Goal: Information Seeking & Learning: Find specific fact

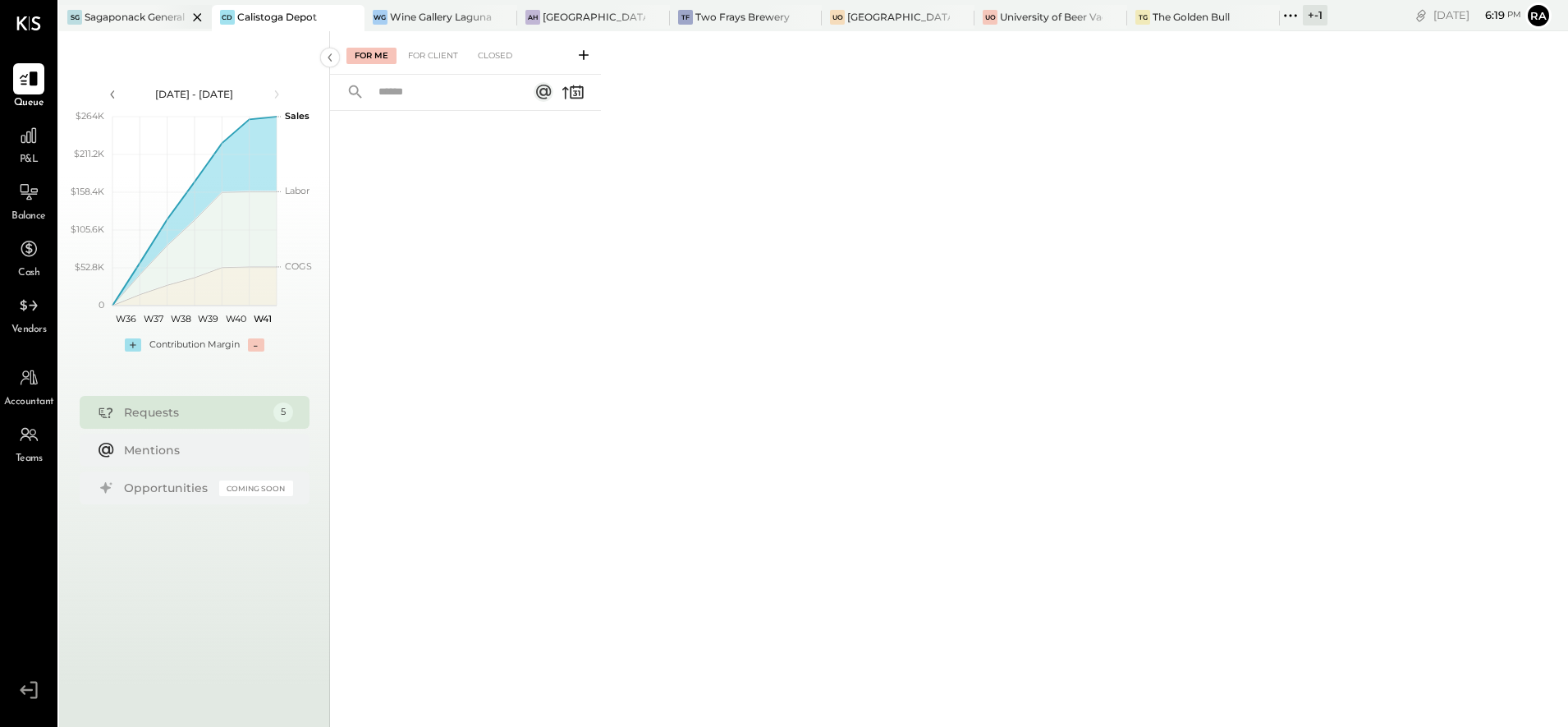
click at [166, 24] on div at bounding box center [183, 17] width 57 height 24
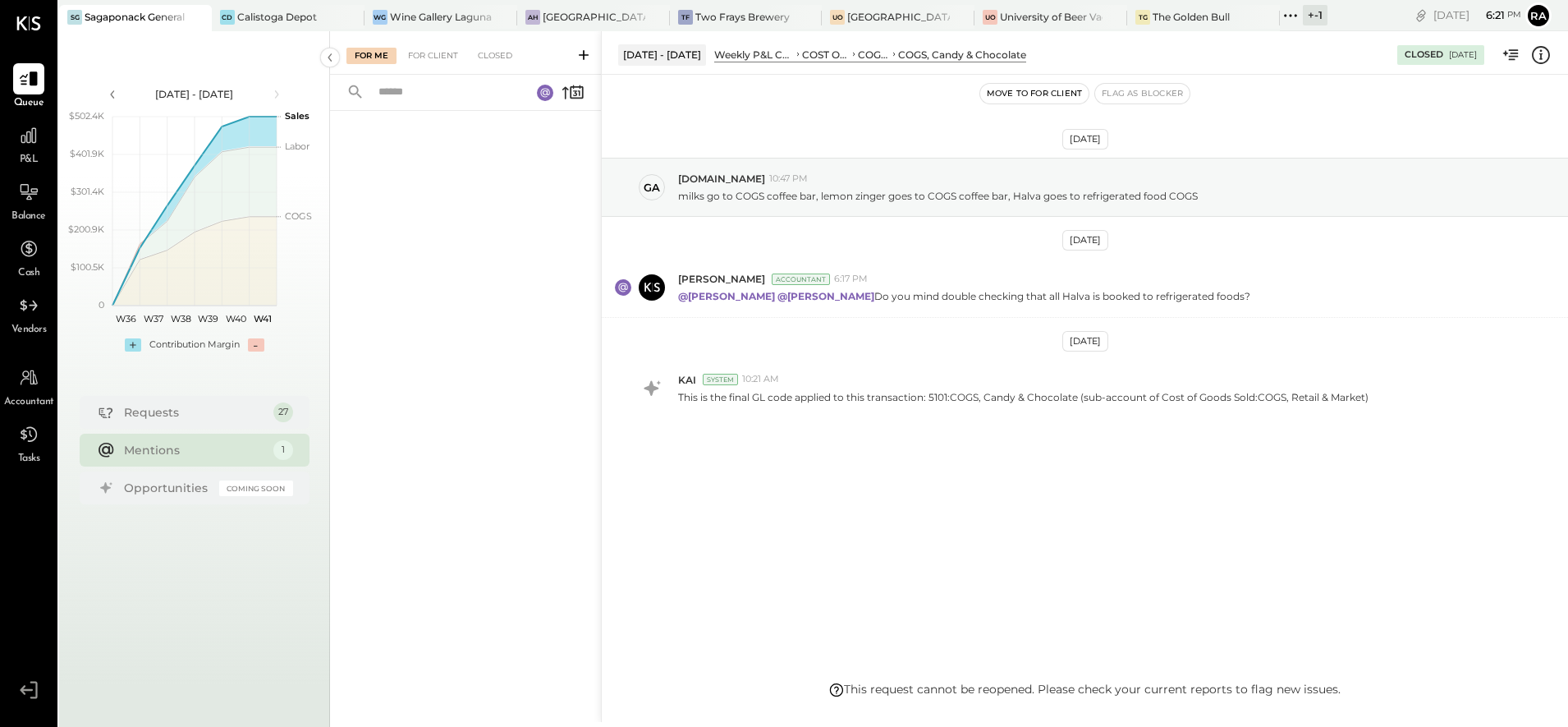
click at [1548, 56] on icon at bounding box center [1541, 55] width 21 height 21
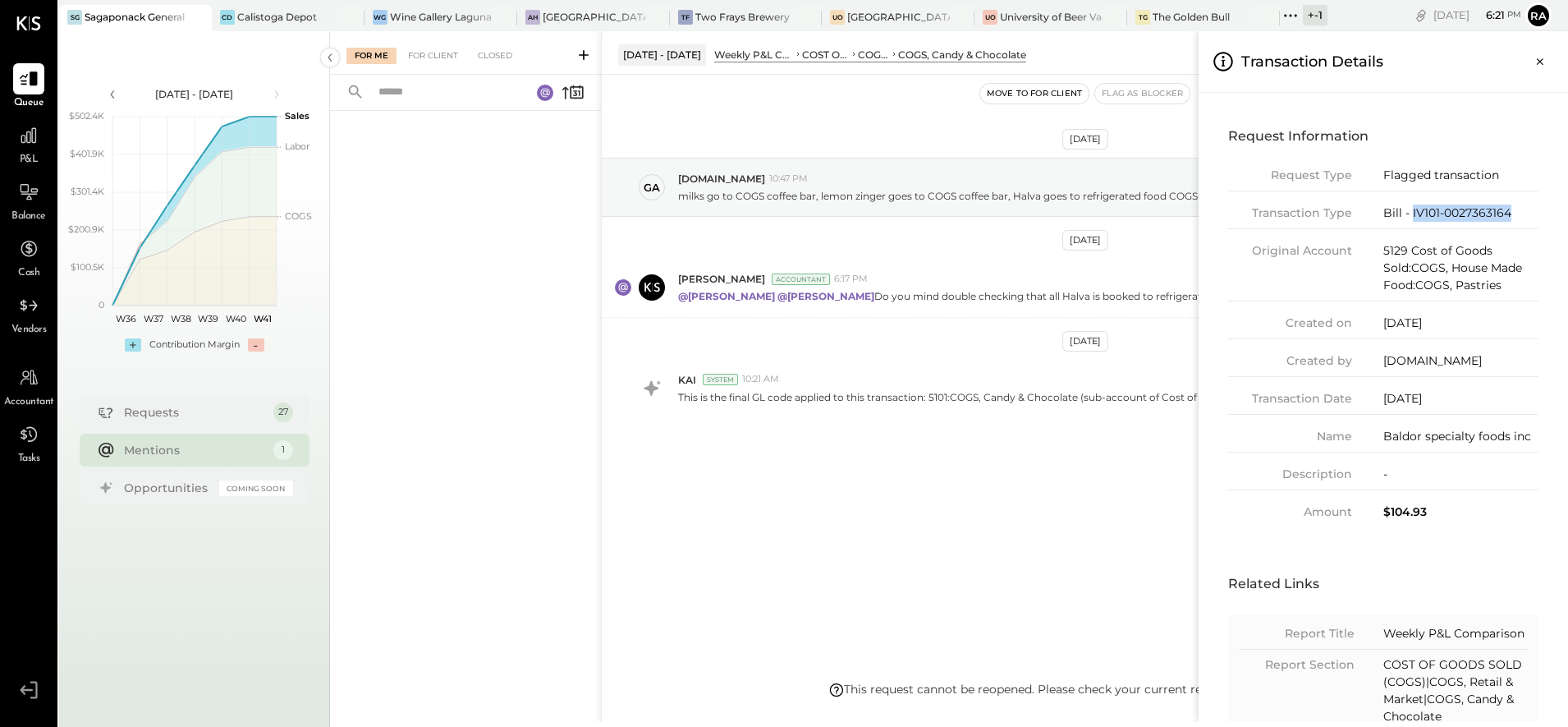
drag, startPoint x: 1523, startPoint y: 207, endPoint x: 1411, endPoint y: 217, distance: 112.4
click at [1411, 217] on div "Bill - IV101-0027363164" at bounding box center [1461, 214] width 156 height 18
copy div "IV101-0027363164"
drag, startPoint x: 1535, startPoint y: 67, endPoint x: 1524, endPoint y: 73, distance: 12.5
click at [1535, 67] on icon "Close panel" at bounding box center [1540, 62] width 17 height 17
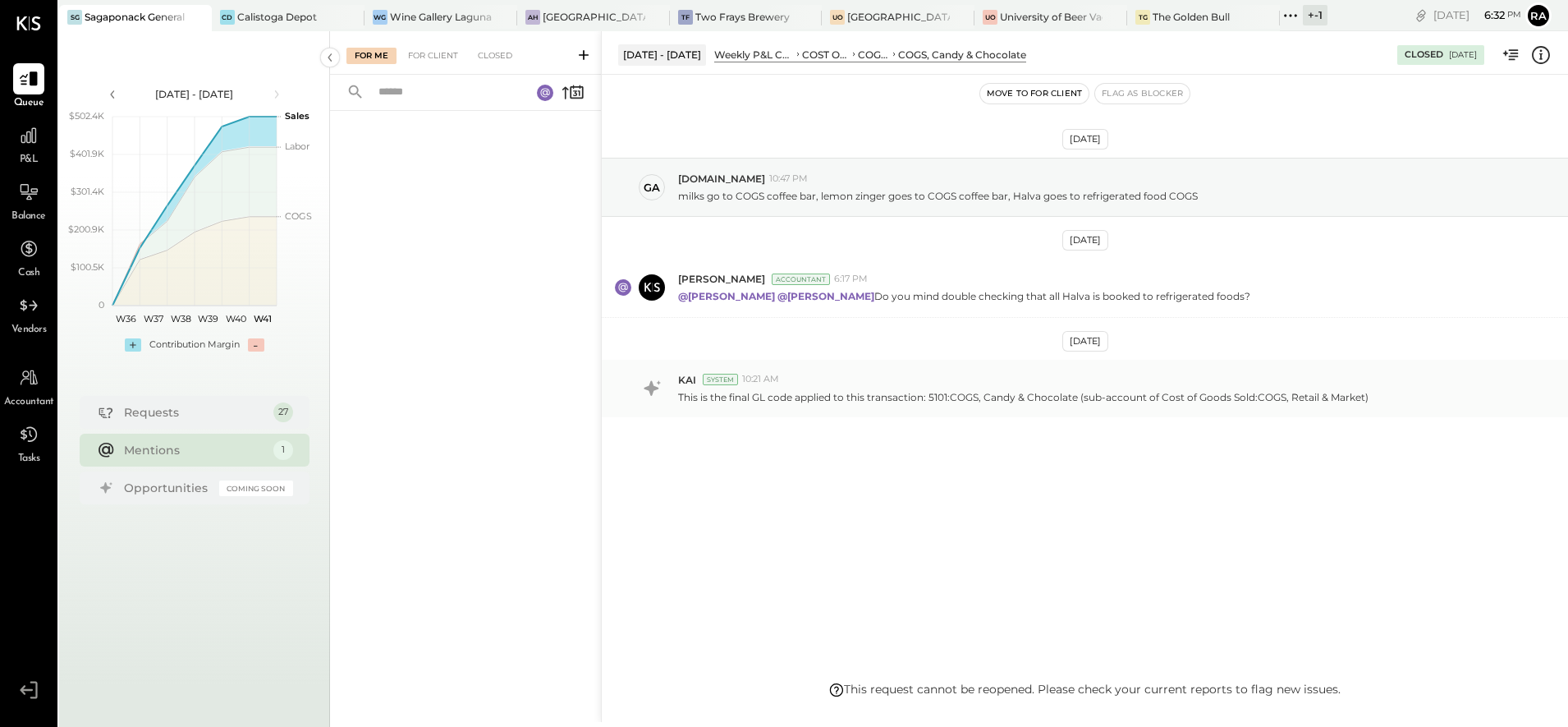
click at [895, 363] on div "KAI System 10:21 AM This is the final GL code applied to this transaction: 5101…" at bounding box center [1085, 388] width 966 height 57
click at [879, 279] on div "[PERSON_NAME] Accountant 6:17 PM" at bounding box center [1115, 279] width 876 height 14
click at [904, 417] on div "[DATE] ga [DOMAIN_NAME] 10:47 PM milks go to COGS coffee bar, lemon zinger goes…" at bounding box center [1085, 328] width 966 height 425
click at [862, 385] on div "KAI System 10:21 AM" at bounding box center [1115, 380] width 876 height 14
click at [889, 309] on div "[PERSON_NAME] Accountant 6:17 PM @[PERSON_NAME] @[PERSON_NAME] Do you mind doub…" at bounding box center [1085, 287] width 966 height 58
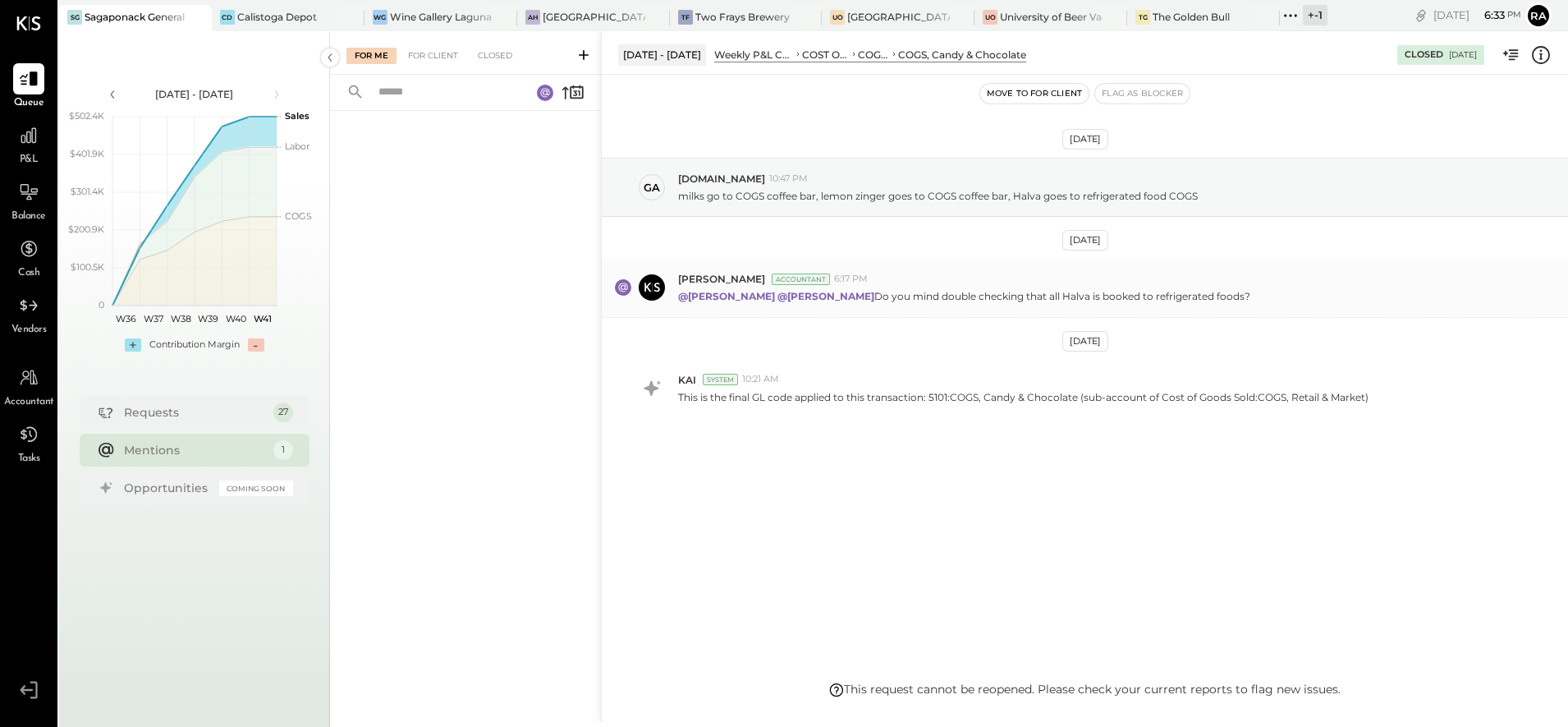
click at [895, 291] on p "@[PERSON_NAME] @[PERSON_NAME] Do you mind double checking that all Halva is boo…" at bounding box center [963, 296] width 572 height 14
click at [494, 62] on div "Closed" at bounding box center [495, 55] width 51 height 17
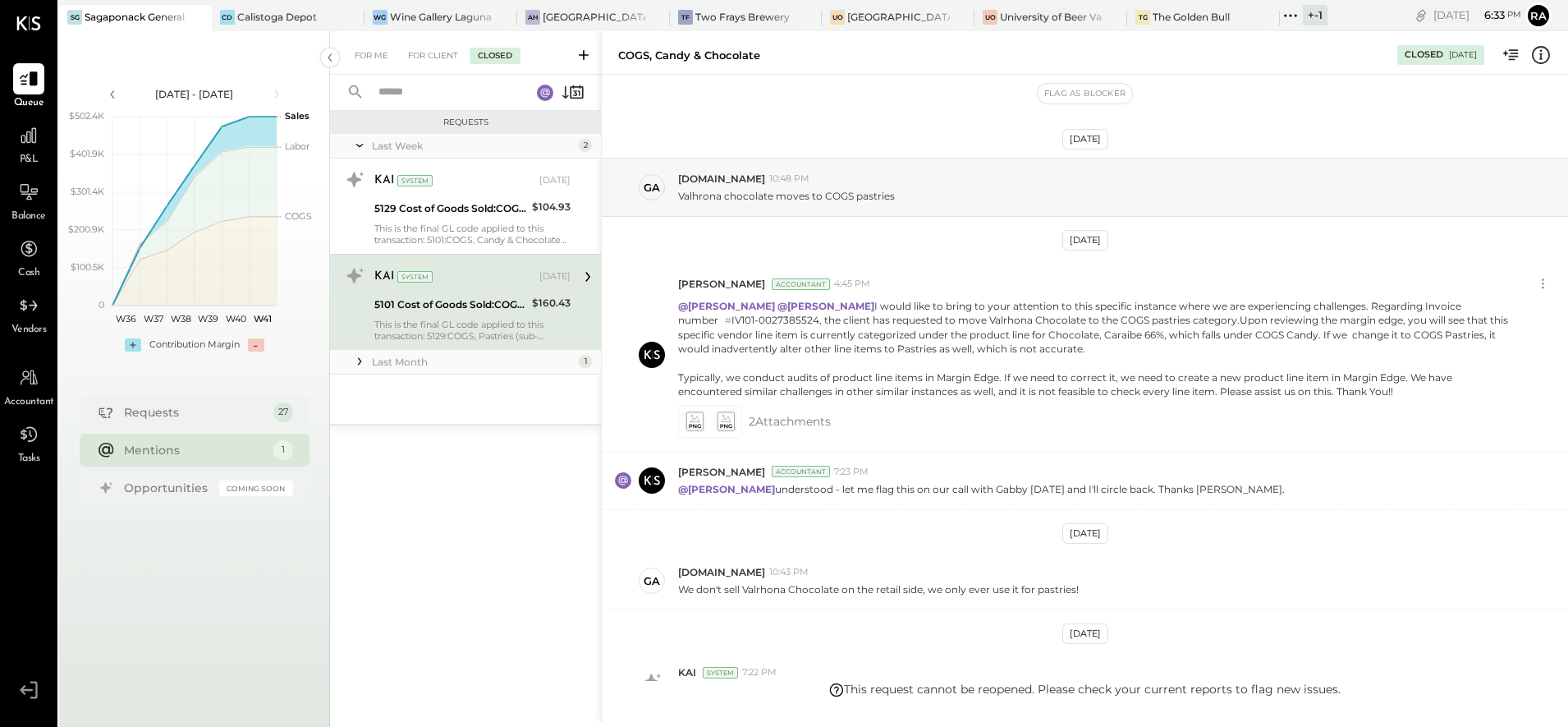
scroll to position [153, 0]
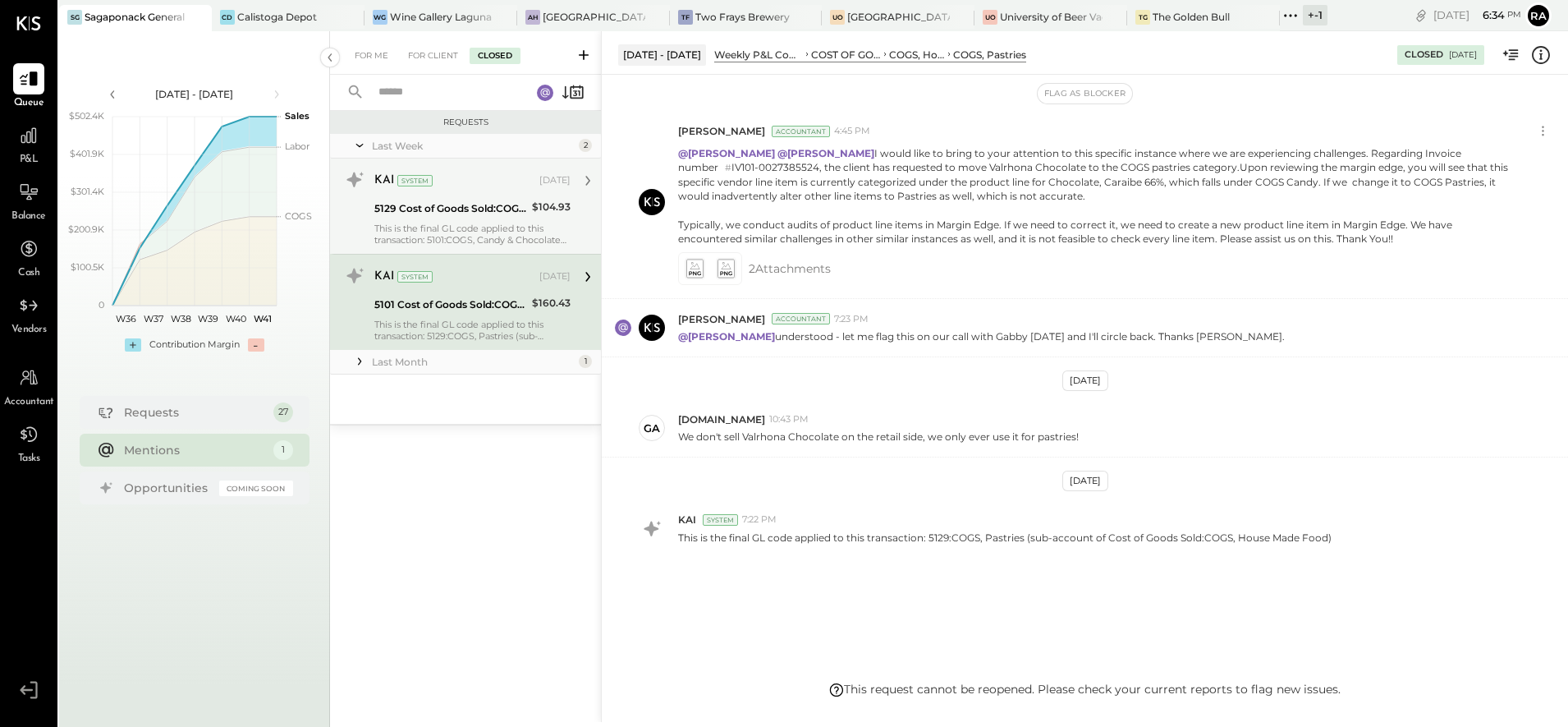
click at [462, 224] on div "This is the final GL code applied to this transaction: 5101:COGS, Candy & Choco…" at bounding box center [472, 234] width 196 height 23
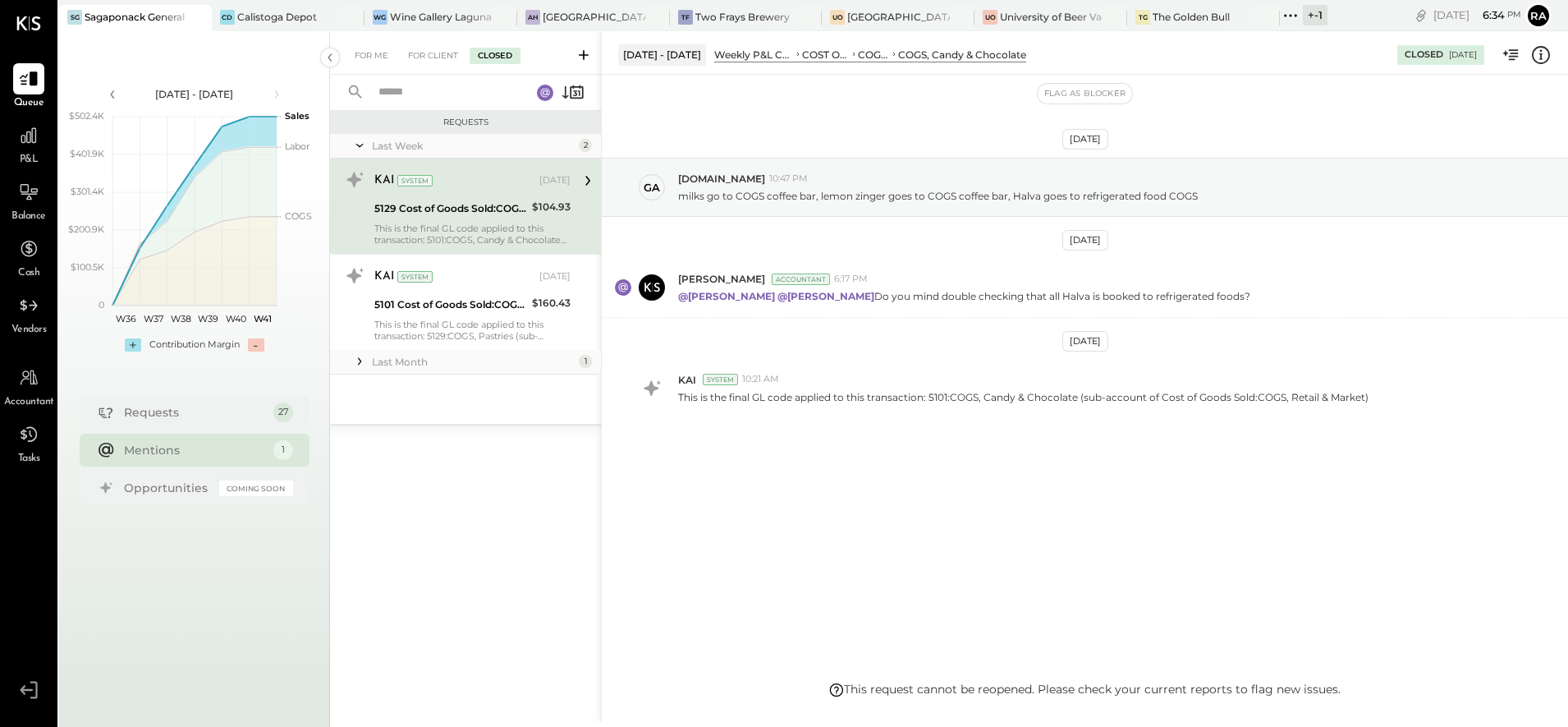
click at [865, 672] on div "[DATE] ga [DOMAIN_NAME] 10:47 PM milks go to COGS coffee bar, lemon zinger goes…" at bounding box center [1085, 377] width 966 height 606
click at [1543, 58] on icon at bounding box center [1541, 55] width 21 height 21
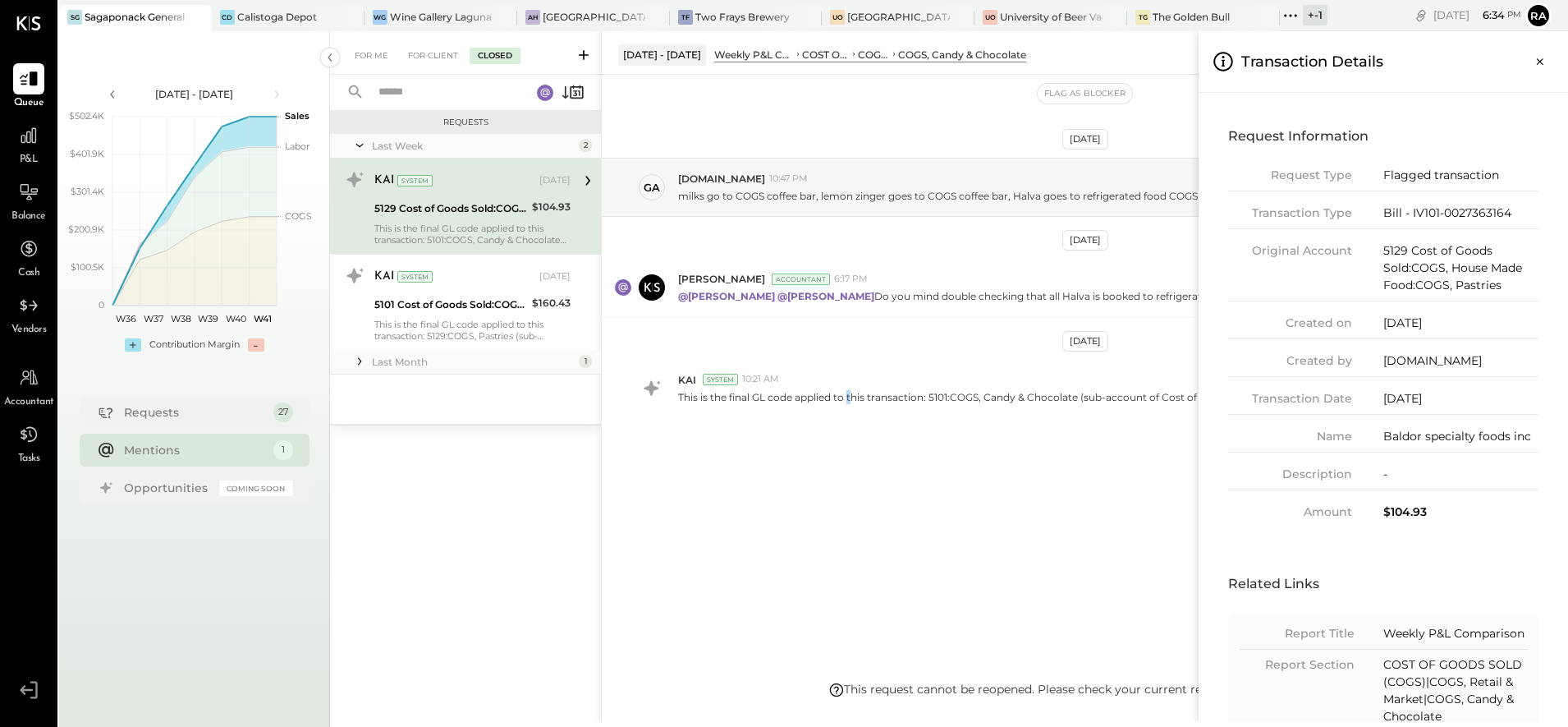
drag, startPoint x: 847, startPoint y: 493, endPoint x: 842, endPoint y: 478, distance: 15.8
click at [842, 478] on div "For Me For Client Closed Requests Last Week 2 KAI System [DATE] 5129 Cost of Go…" at bounding box center [948, 375] width 1238 height 690
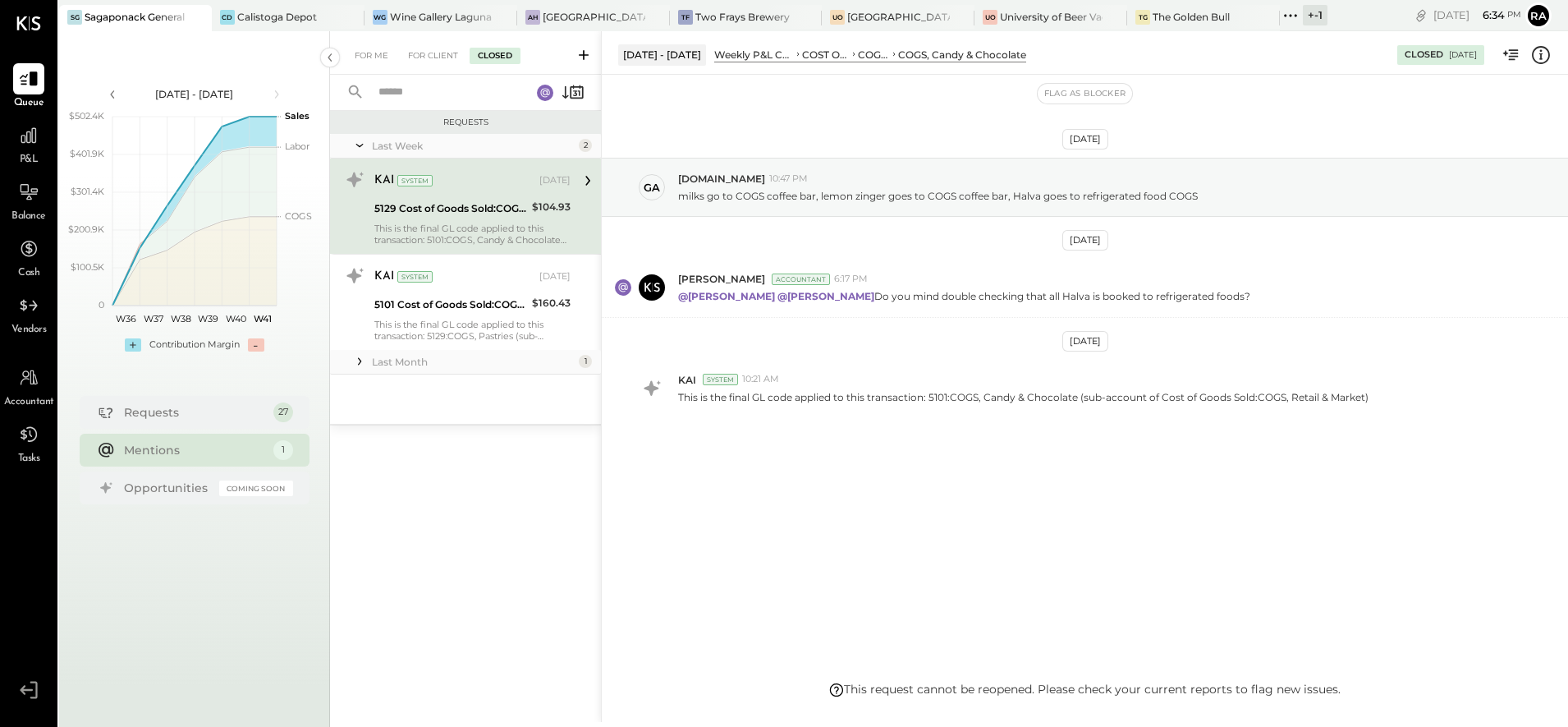
click at [491, 188] on div "KAI System" at bounding box center [455, 180] width 162 height 17
click at [840, 347] on div "[DATE] ga [DOMAIN_NAME] 10:47 PM milks go to COGS coffee bar, lemon zinger goes…" at bounding box center [1085, 328] width 966 height 425
click at [851, 451] on div "[DATE] ga [DOMAIN_NAME] 10:47 PM milks go to COGS coffee bar, lemon zinger goes…" at bounding box center [1085, 328] width 966 height 425
click at [935, 701] on div "[DATE] - [DATE] Weekly P&L Comparison COST OF GOODS SOLD (COGS) COGS, Retail & …" at bounding box center [1085, 375] width 967 height 690
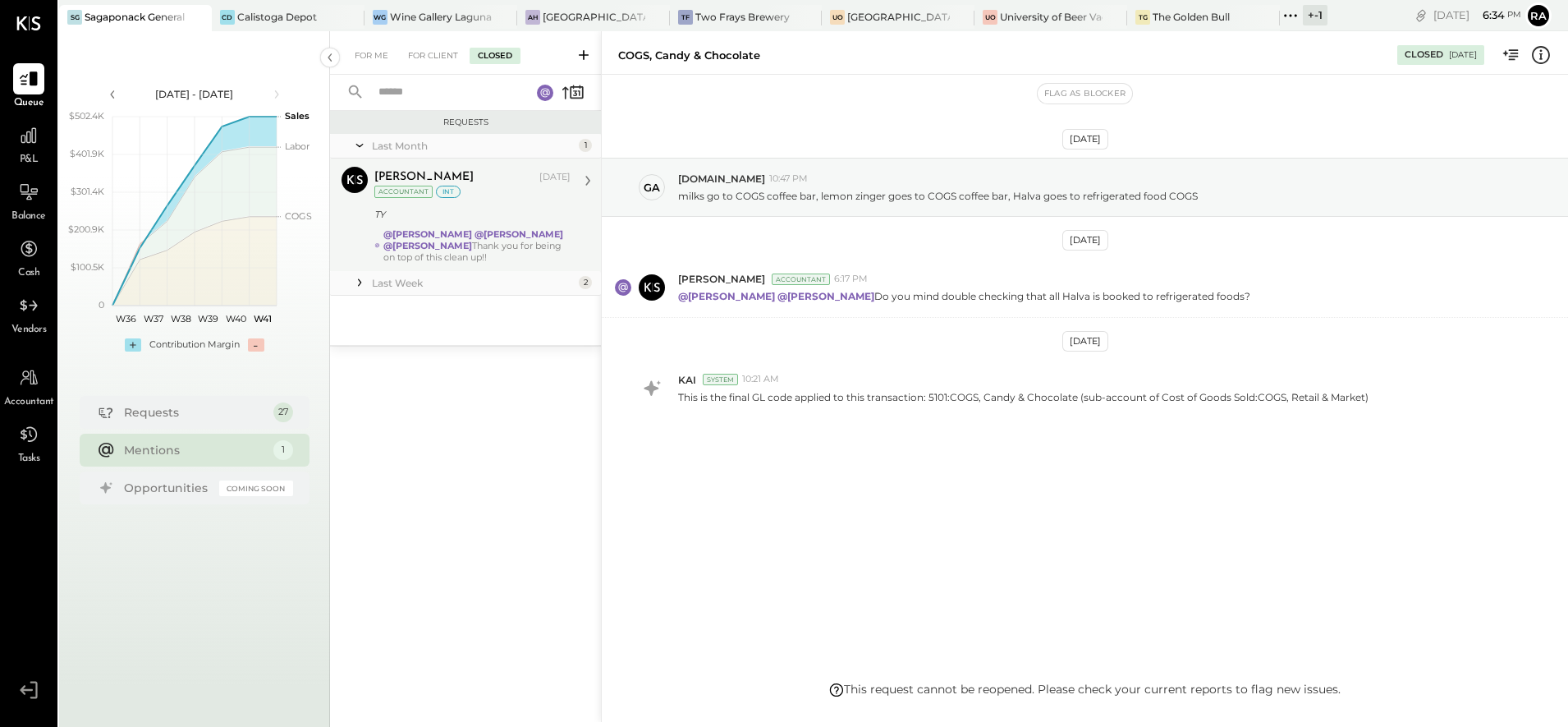
click at [496, 220] on div "TY" at bounding box center [470, 214] width 192 height 17
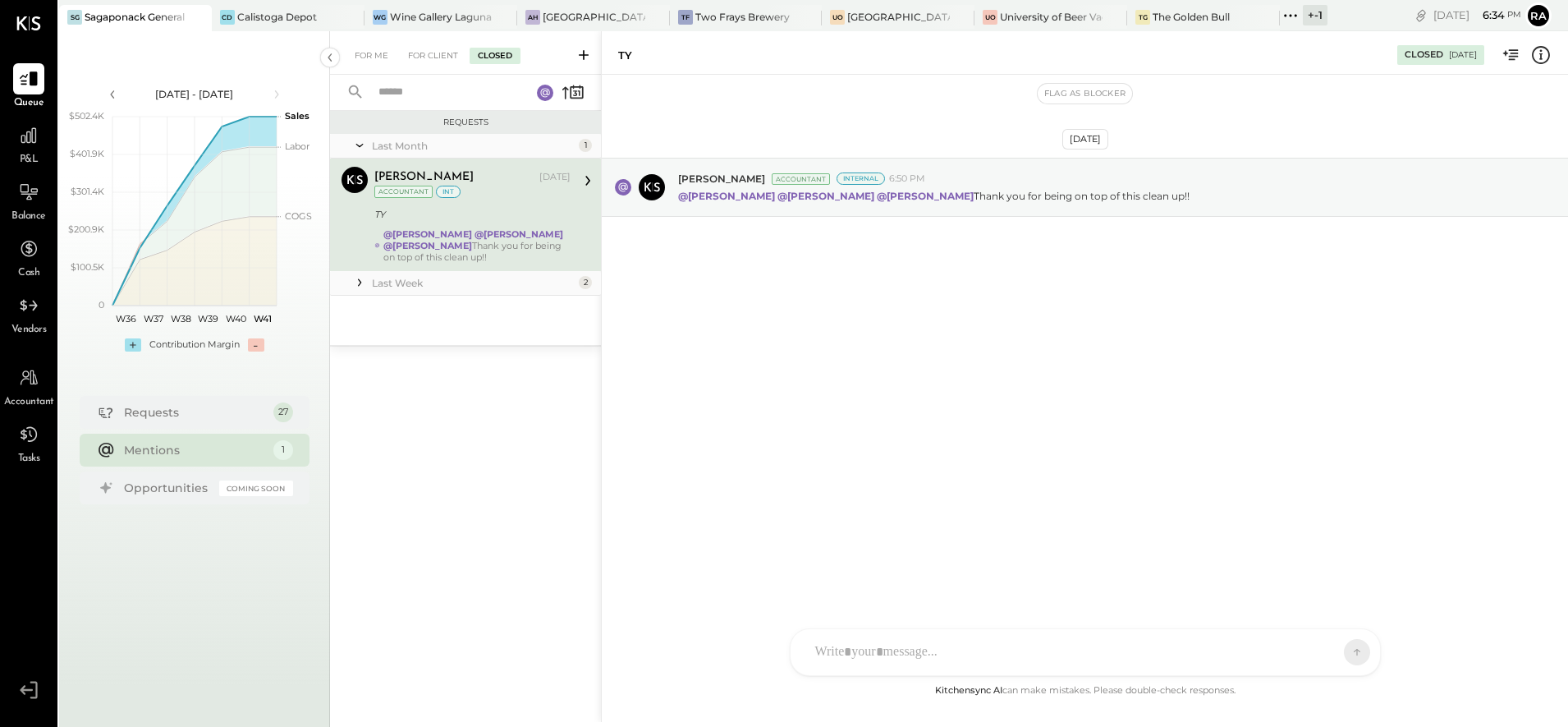
click at [486, 280] on div "Last Week" at bounding box center [473, 283] width 203 height 14
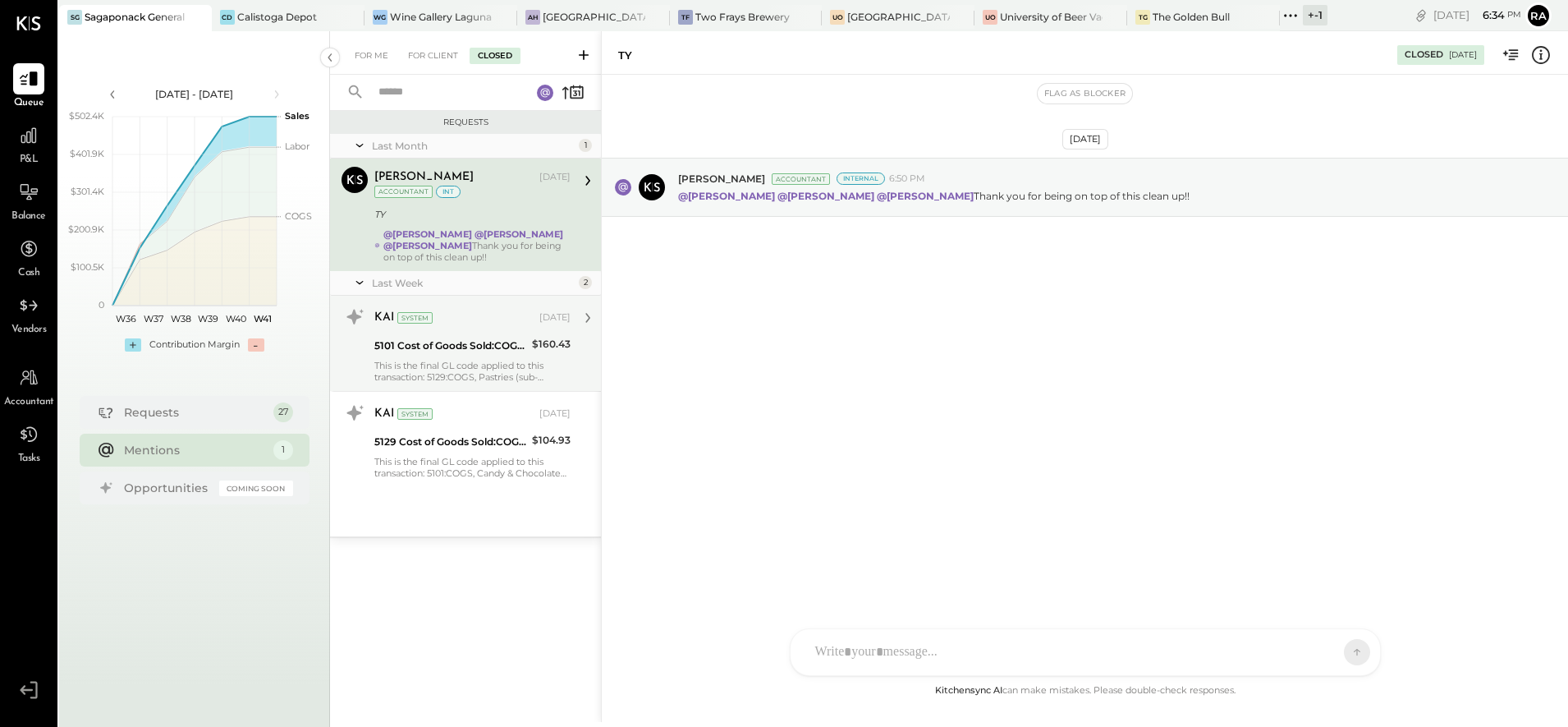
click at [479, 330] on div "KAI System Oct 03, 2025" at bounding box center [472, 318] width 196 height 28
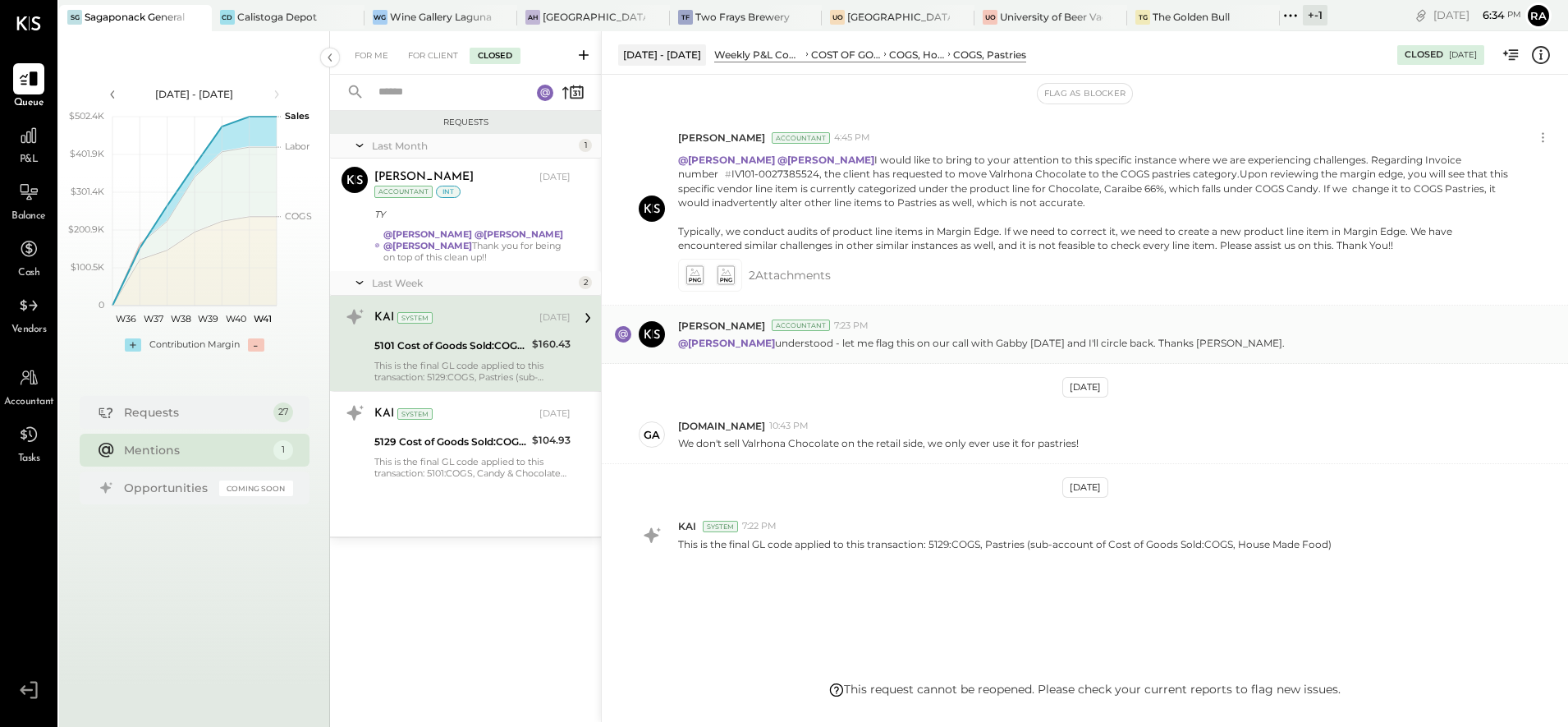
scroll to position [153, 0]
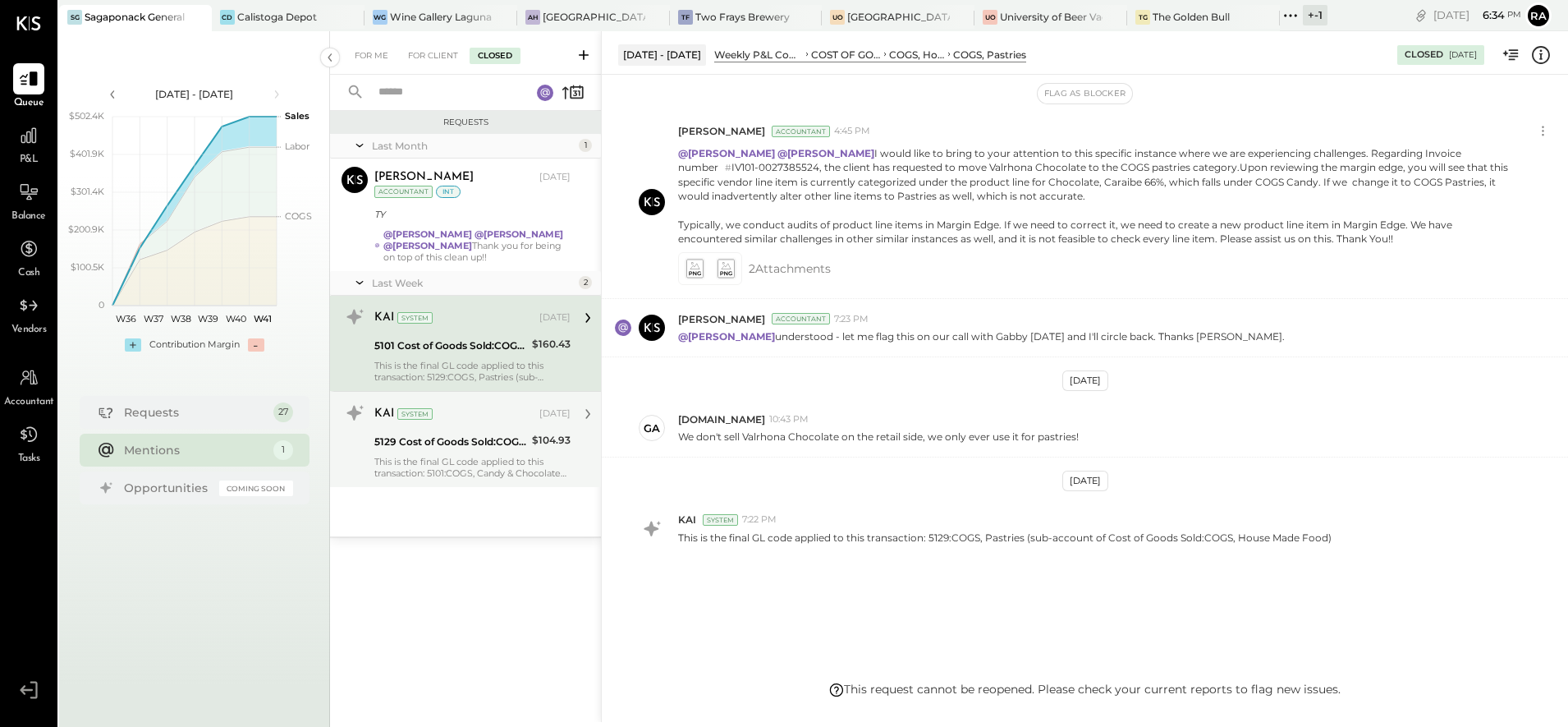
click at [480, 428] on div "KAI System Oct 02, 2025 5129 Cost of Goods Sold:COGS, House Made Food:COGS, Pas…" at bounding box center [472, 440] width 196 height 79
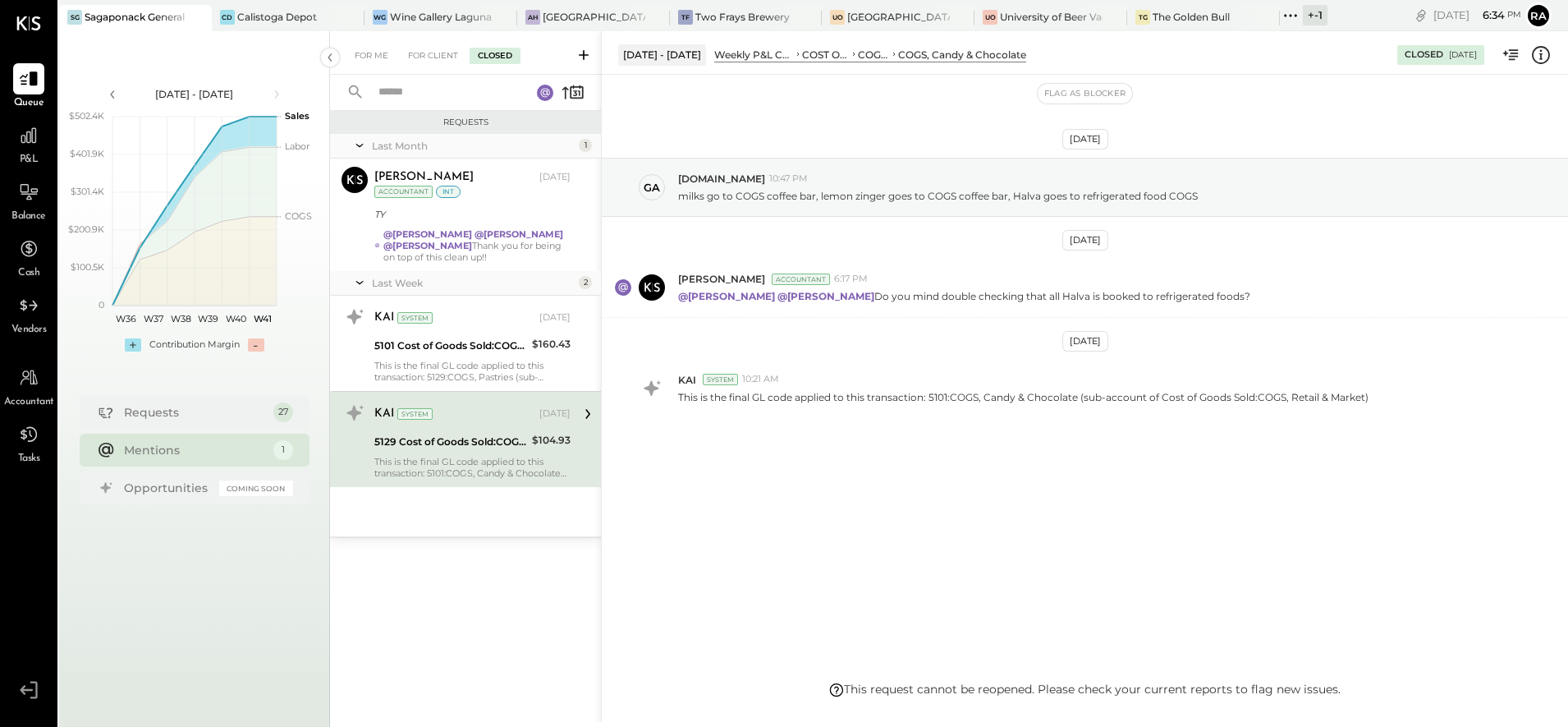
click at [909, 685] on div "[DATE] - [DATE] Weekly P&L Comparison COST OF GOODS SOLD (COGS) COGS, Retail & …" at bounding box center [1085, 375] width 967 height 690
click at [763, 285] on div "Margot Bloch Accountant" at bounding box center [753, 279] width 152 height 14
click at [841, 279] on span "6:17 PM" at bounding box center [851, 279] width 33 height 13
click at [994, 458] on div "[DATE] ga [DOMAIN_NAME] 10:47 PM milks go to COGS coffee bar, lemon zinger goes…" at bounding box center [1085, 328] width 966 height 425
click at [867, 360] on div "KAI System 10:21 AM This is the final GL code applied to this transaction: 5101…" at bounding box center [1085, 388] width 966 height 57
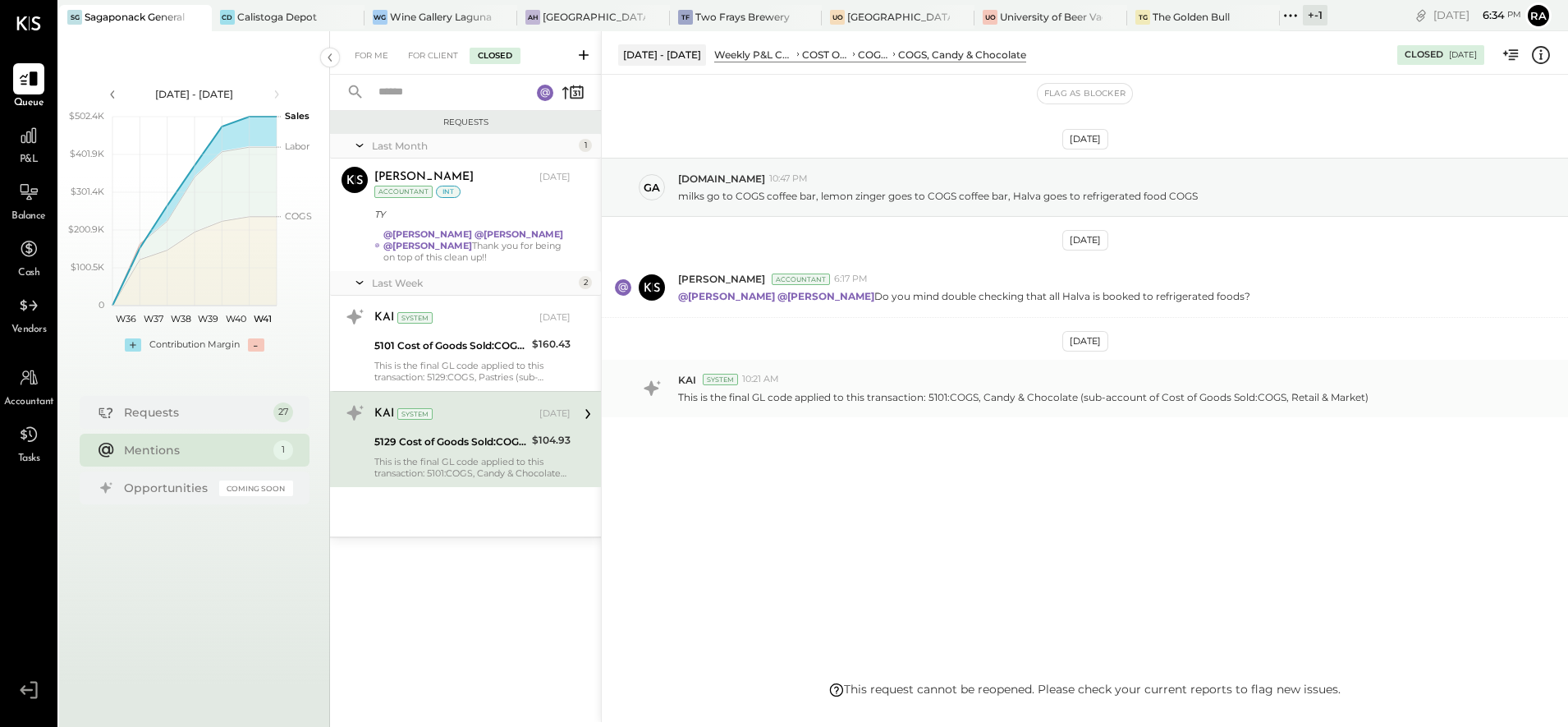
click at [1294, 375] on div "KAI System 10:21 AM" at bounding box center [1115, 380] width 876 height 14
click at [1229, 425] on div "[DATE] ga [DOMAIN_NAME] 10:47 PM milks go to COGS coffee bar, lemon zinger goes…" at bounding box center [1085, 328] width 966 height 425
click at [943, 685] on div "[DATE] - [DATE] Weekly P&L Comparison COST OF GOODS SOLD (COGS) COGS, Retail & …" at bounding box center [1085, 375] width 967 height 690
click at [963, 129] on div "[DATE] ga [DOMAIN_NAME] 10:47 PM milks go to COGS coffee bar, lemon zinger goes…" at bounding box center [1085, 328] width 966 height 425
